Goal: Task Accomplishment & Management: Manage account settings

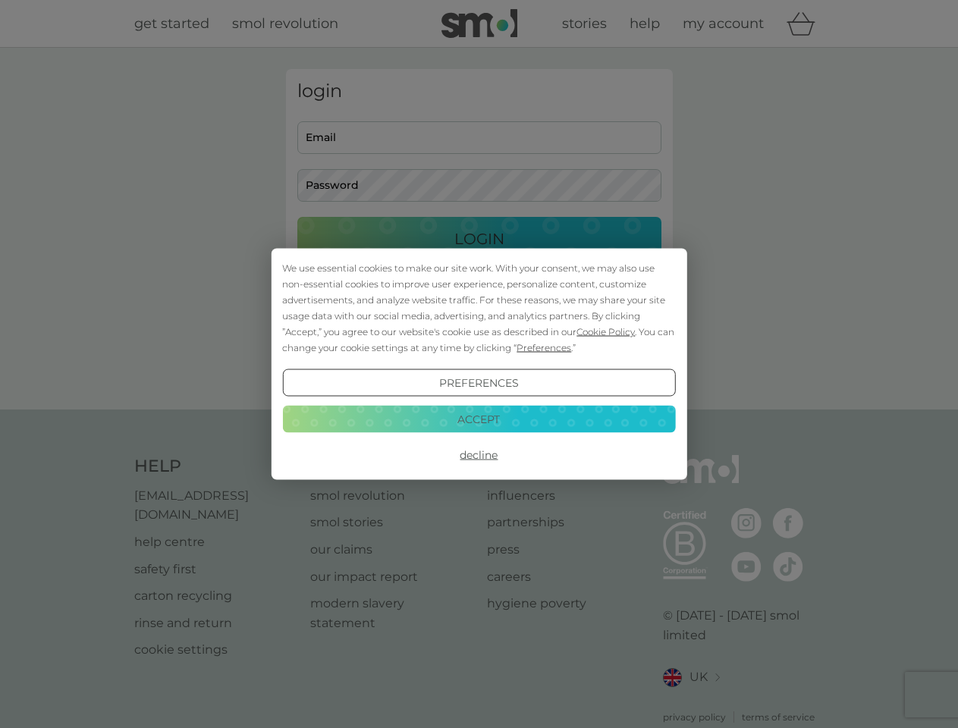
click at [606, 332] on span "Cookie Policy" at bounding box center [606, 331] width 58 height 11
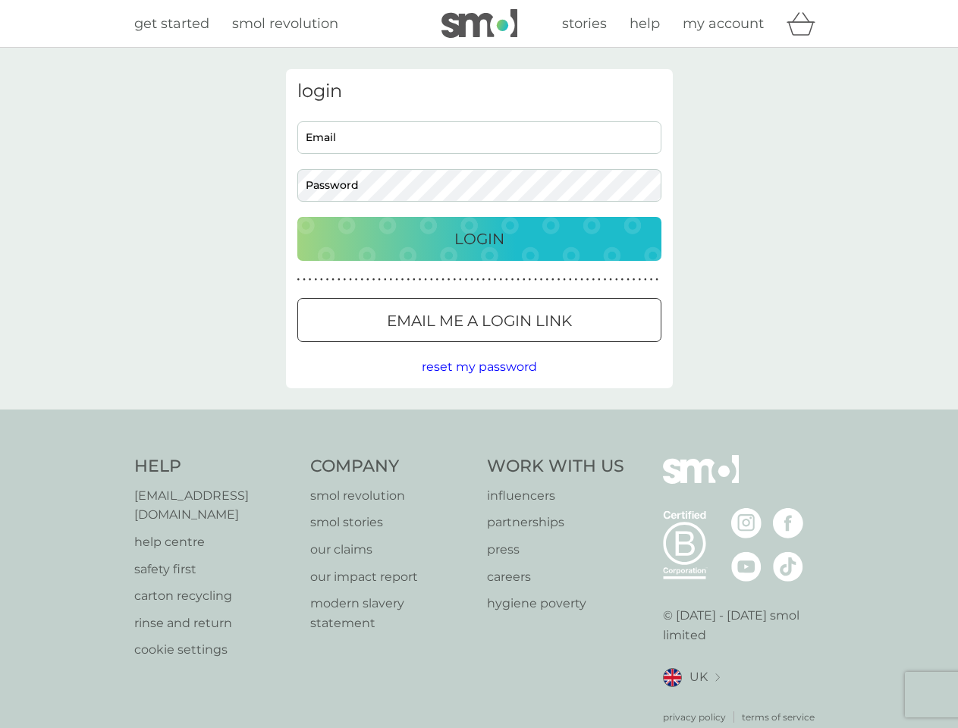
click at [543, 348] on div "login Email Password Login ● ● ● ● ● ● ● ● ● ● ● ● ● ● ● ● ● ● ● ● ● ● ● ● ● ● …" at bounding box center [479, 228] width 387 height 319
click at [479, 383] on div "login Email Password Login ● ● ● ● ● ● ● ● ● ● ● ● ● ● ● ● ● ● ● ● ● ● ● ● ● ● …" at bounding box center [479, 228] width 387 height 319
click at [479, 455] on div "Help [EMAIL_ADDRESS][DOMAIN_NAME] help centre safety first carton recycling rin…" at bounding box center [479, 589] width 690 height 269
click at [479, 419] on div "Help [EMAIL_ADDRESS][DOMAIN_NAME] help centre safety first carton recycling rin…" at bounding box center [479, 590] width 958 height 360
